Goal: Navigation & Orientation: Go to known website

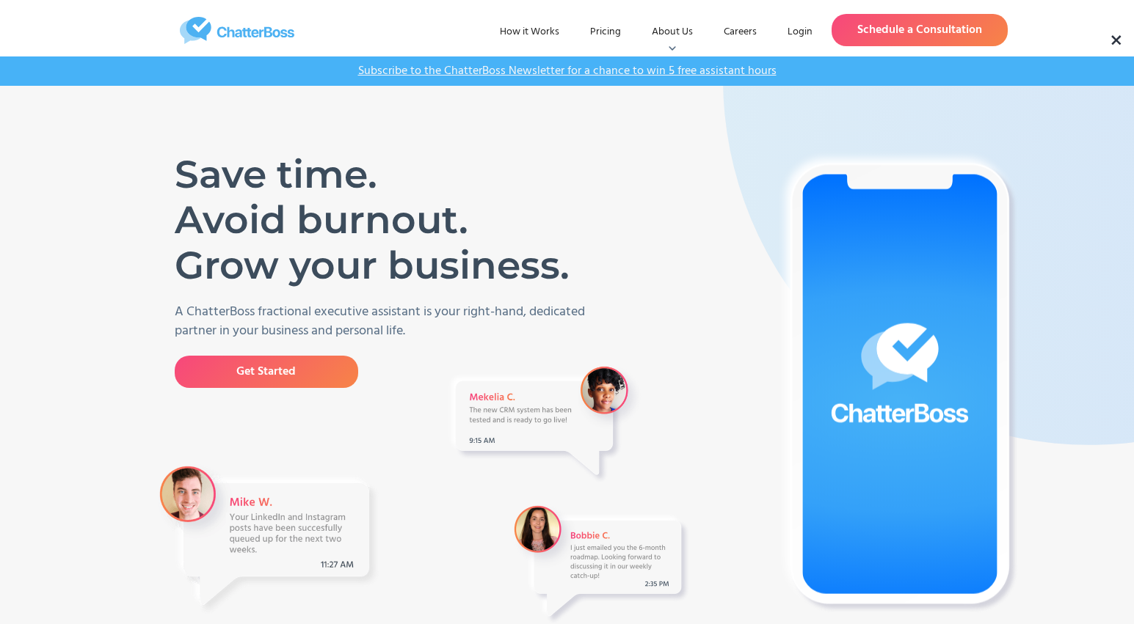
click at [793, 34] on link "Login" at bounding box center [800, 32] width 48 height 26
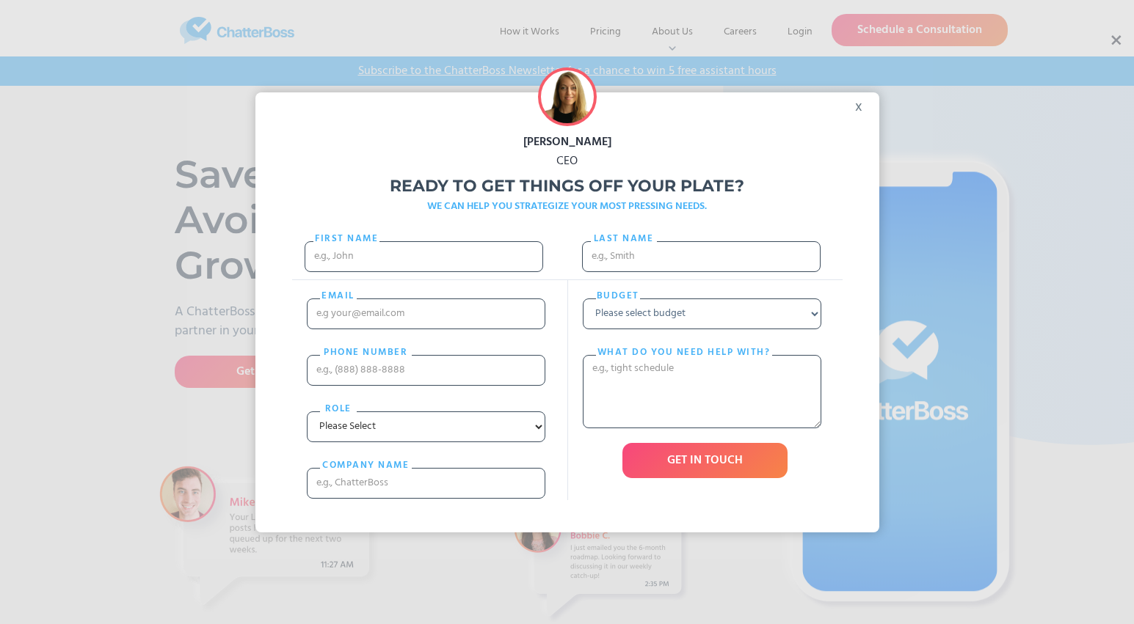
click at [856, 103] on div "x" at bounding box center [862, 103] width 33 height 22
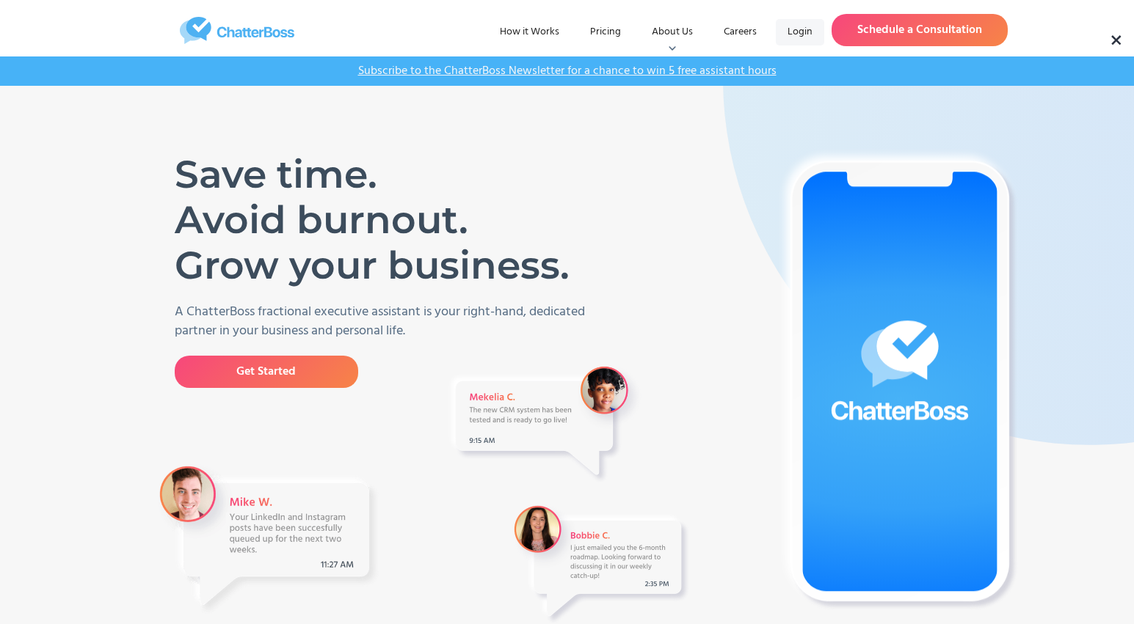
click at [788, 22] on link "Login" at bounding box center [800, 32] width 48 height 26
